Goal: Navigation & Orientation: Find specific page/section

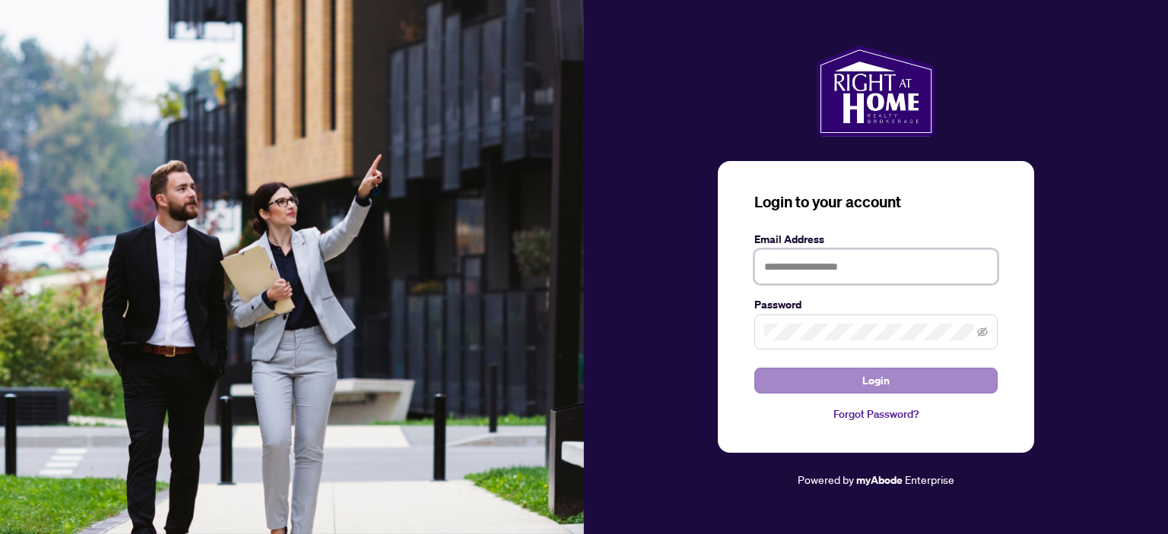
type input "**********"
click at [830, 381] on button "Login" at bounding box center [875, 381] width 243 height 26
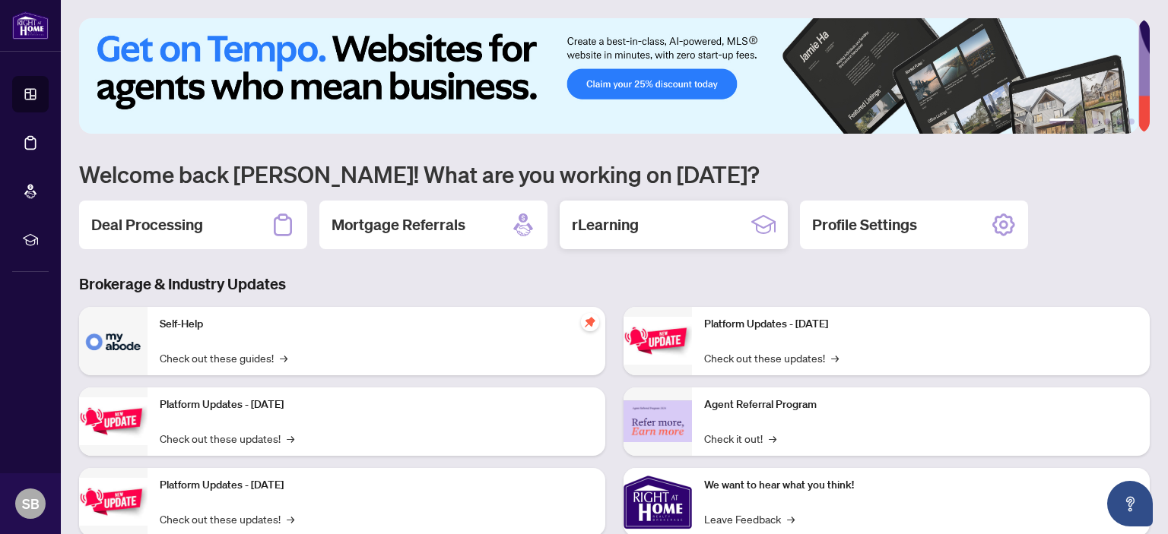
click at [616, 224] on h2 "rLearning" at bounding box center [605, 224] width 67 height 21
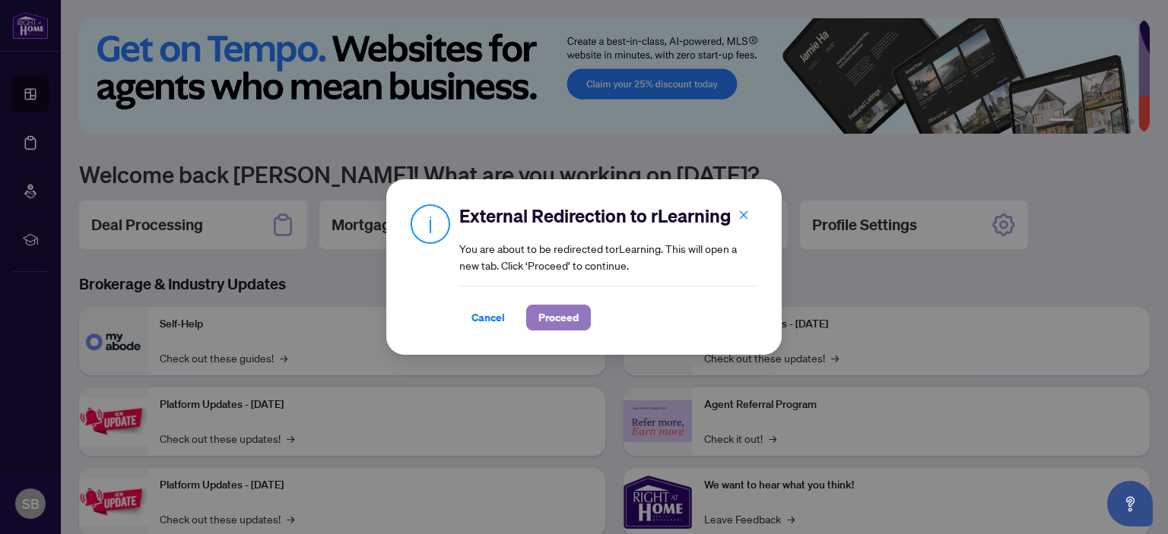
click at [562, 318] on span "Proceed" at bounding box center [558, 318] width 40 height 24
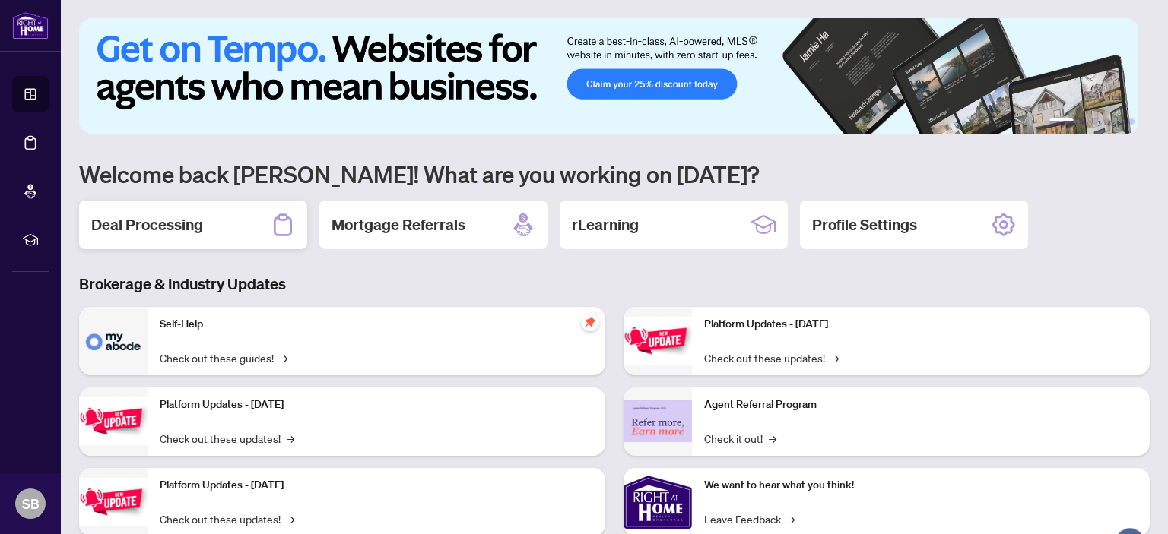
click at [160, 238] on div "Deal Processing" at bounding box center [193, 225] width 228 height 49
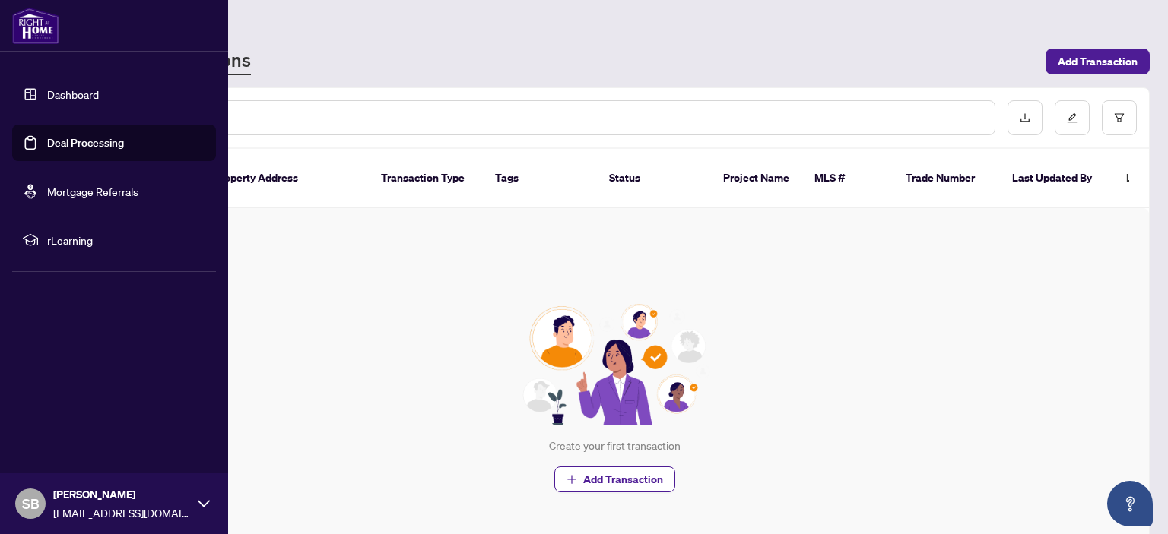
click at [38, 42] on img at bounding box center [35, 26] width 47 height 36
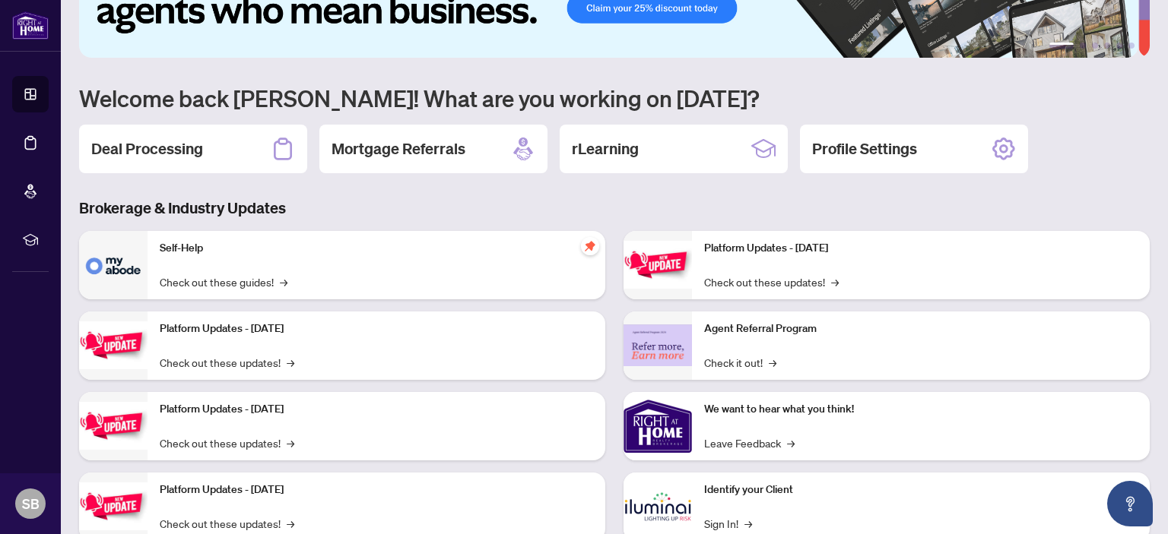
scroll to position [122, 0]
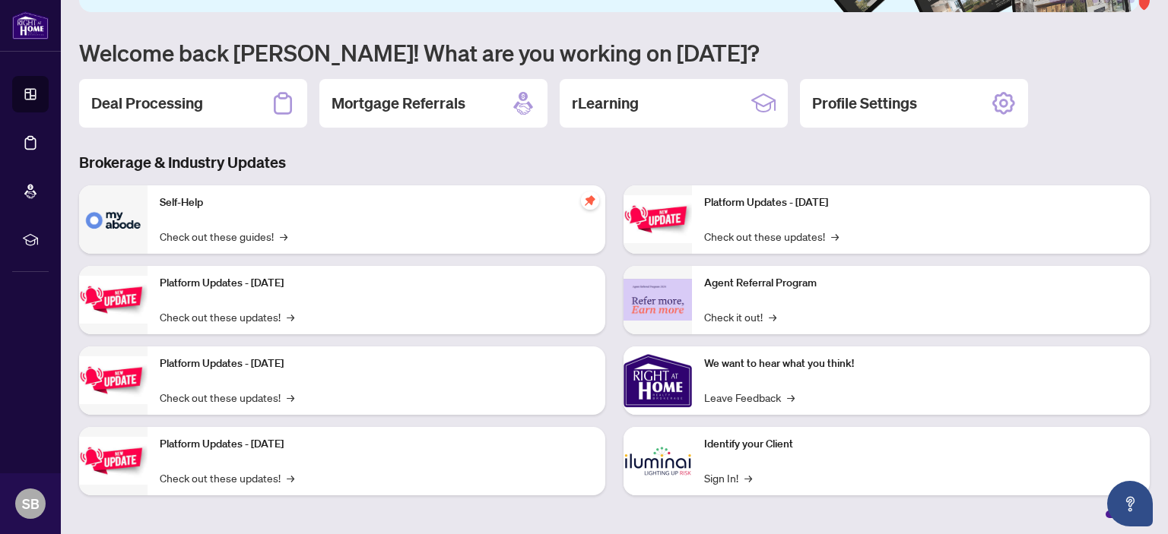
drag, startPoint x: 990, startPoint y: 502, endPoint x: 622, endPoint y: 482, distance: 368.5
click at [567, 483] on div "Self-Help Check out these guides! → Platform Updates - September 16, 2025 Check…" at bounding box center [614, 346] width 1089 height 322
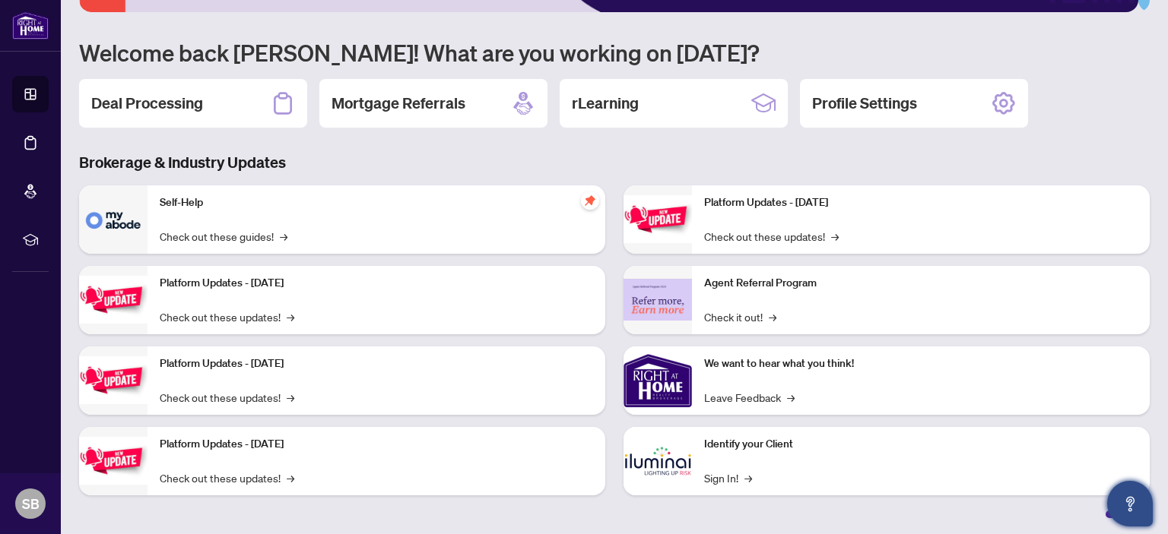
drag, startPoint x: 1106, startPoint y: 513, endPoint x: 1134, endPoint y: 510, distance: 28.3
click at [1134, 510] on body "Dashboard Deal Processing Mortgage Referrals rLearning SB Suresh Bodalia suresh…" at bounding box center [584, 267] width 1168 height 534
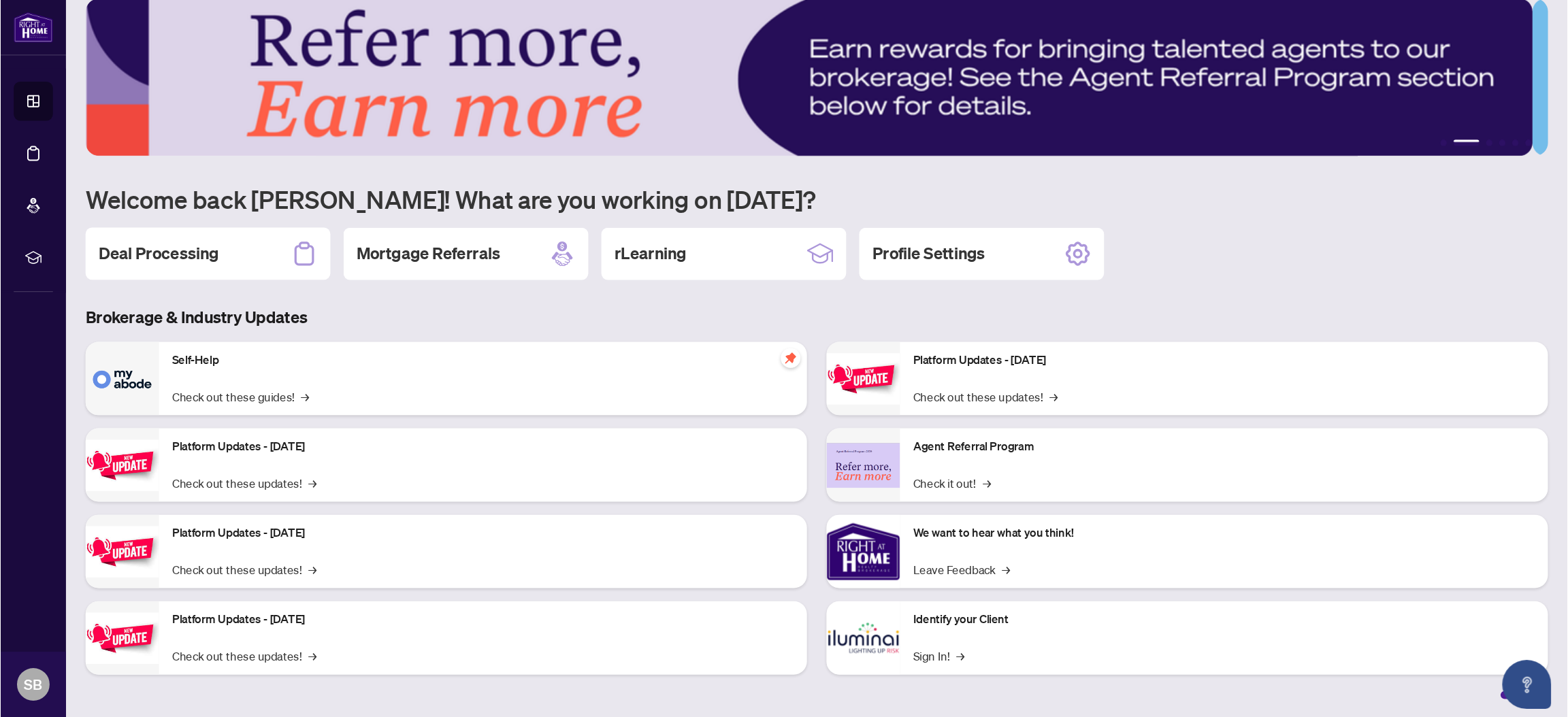
scroll to position [0, 0]
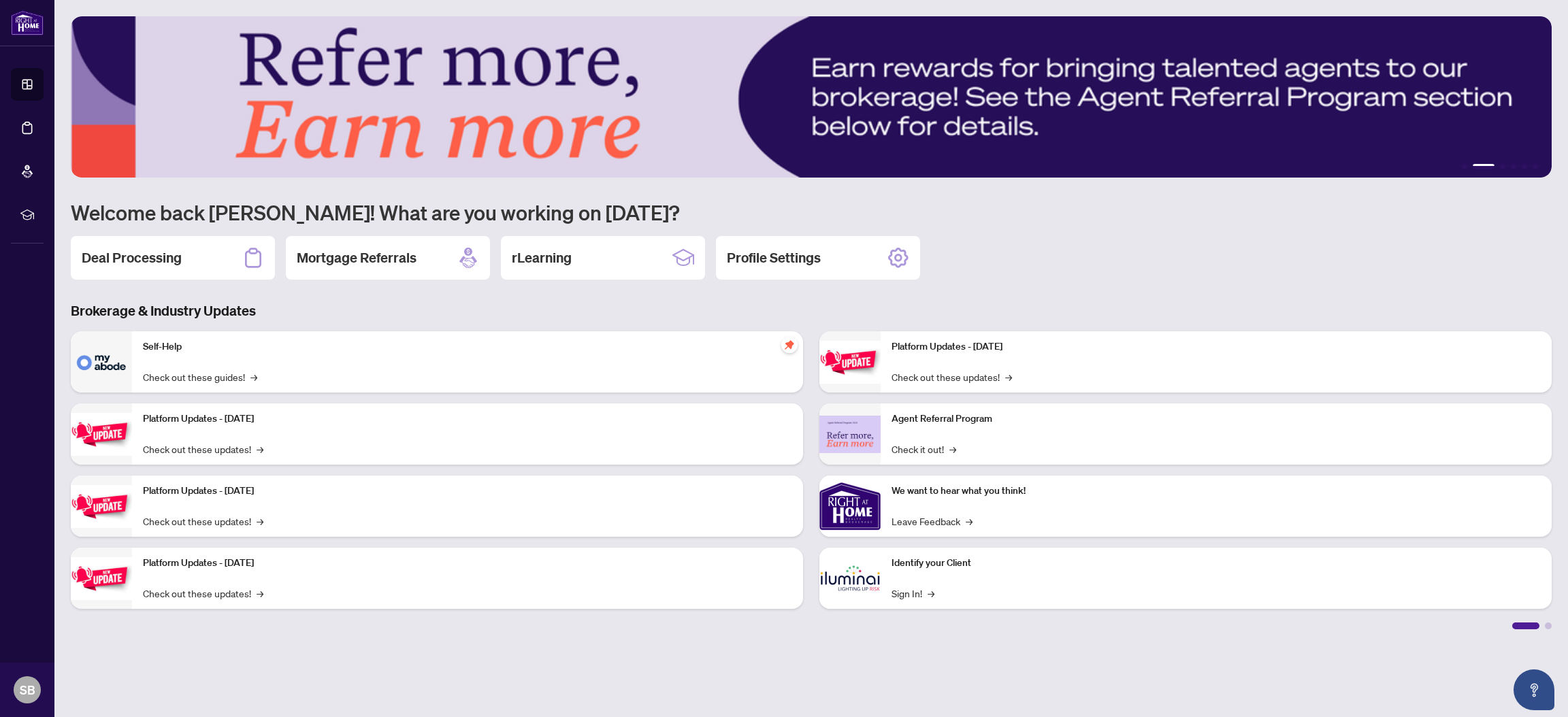
click at [1045, 478] on div at bounding box center [1548, 627] width 7 height 7
